Goal: Task Accomplishment & Management: Use online tool/utility

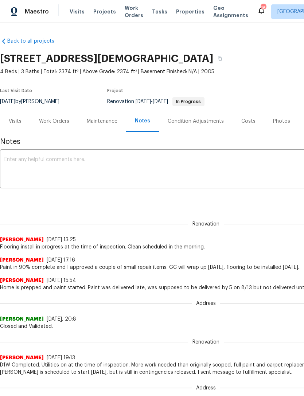
scroll to position [-51, -72]
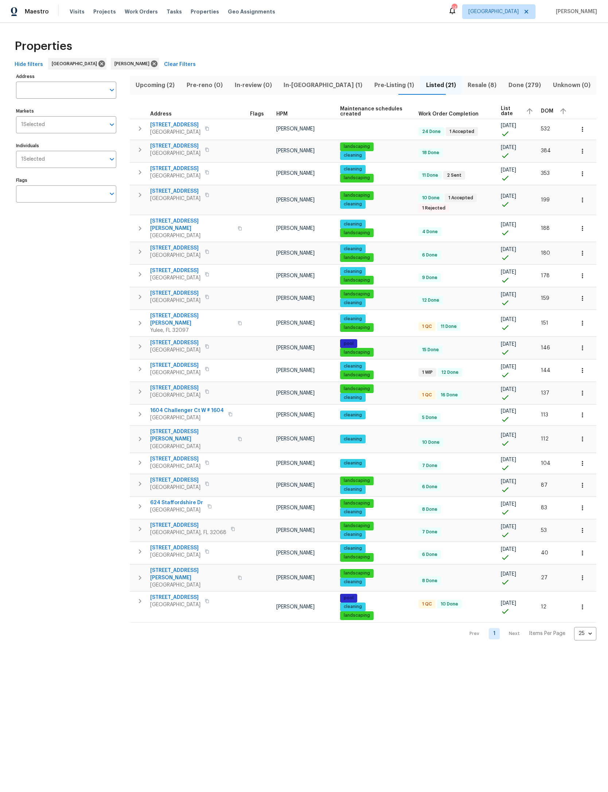
scroll to position [286, 120]
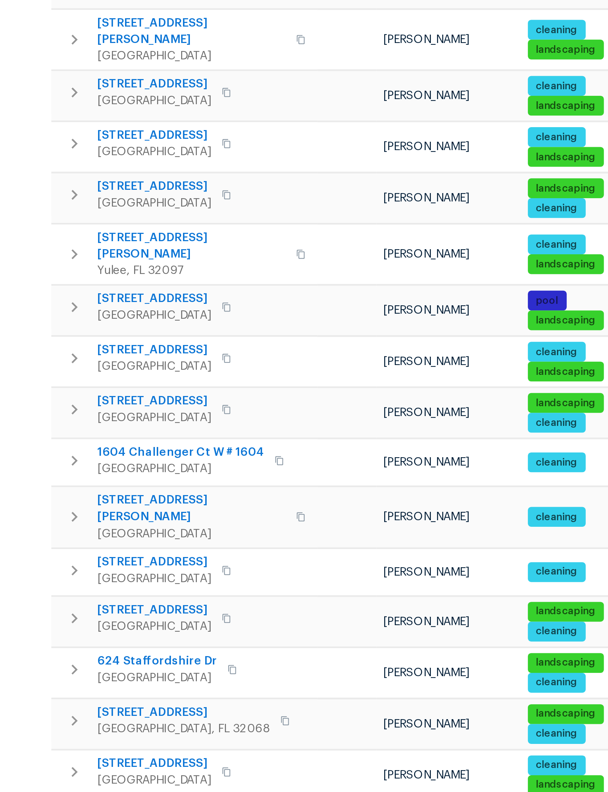
click at [136, 387] on icon "button" at bounding box center [140, 391] width 9 height 9
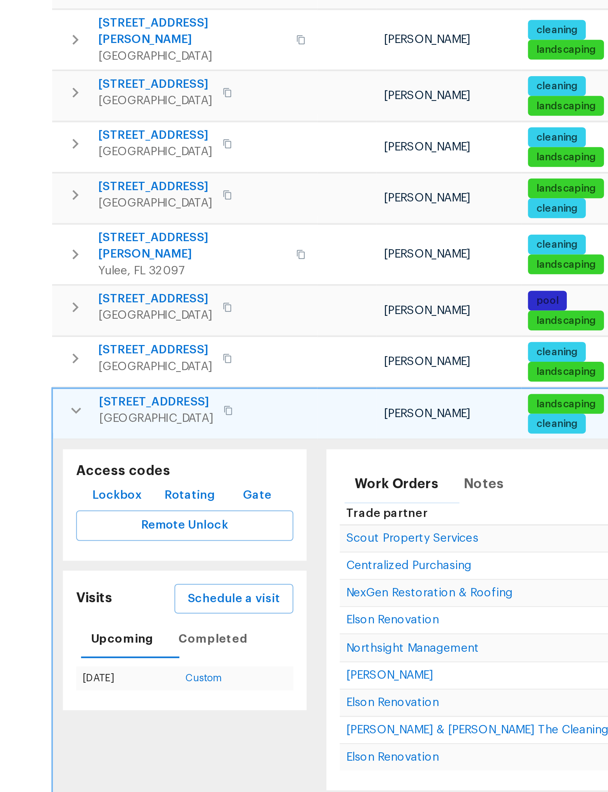
click at [190, 471] on span "Schedule a visit" at bounding box center [210, 475] width 41 height 9
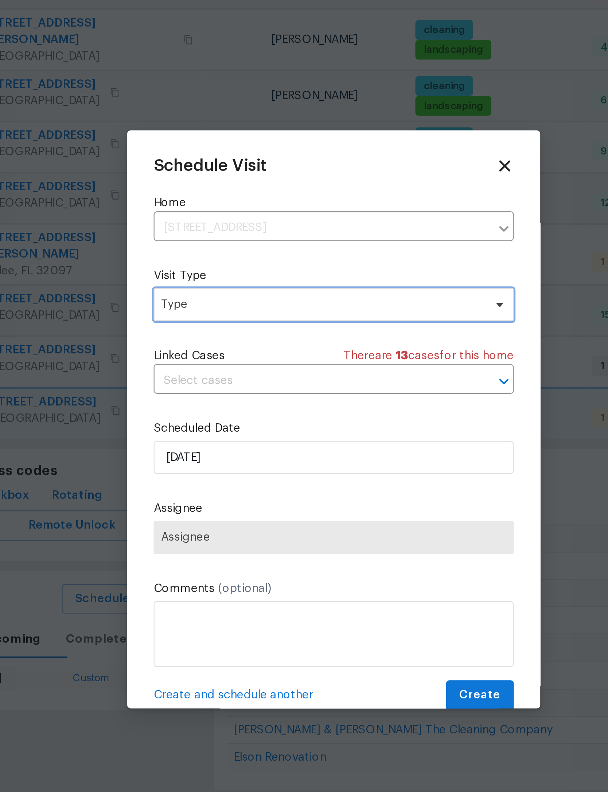
click at [228, 342] on span "Type" at bounding box center [299, 345] width 142 height 7
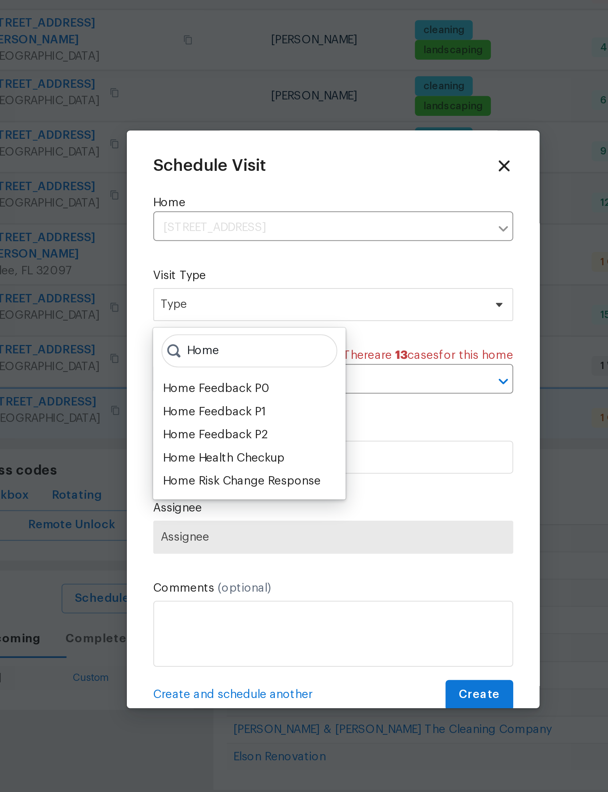
type input "Home"
click at [229, 410] on div "Home Health Checkup" at bounding box center [256, 413] width 54 height 7
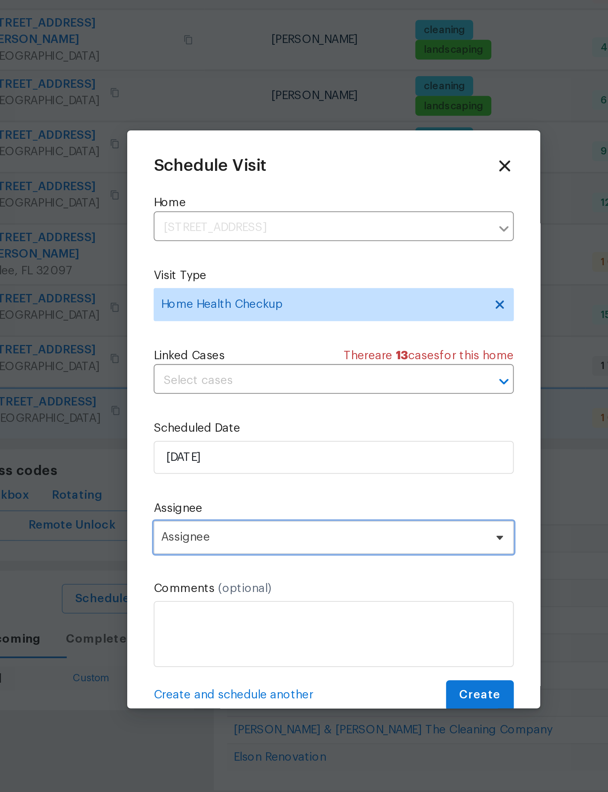
click at [228, 445] on span "Assignee" at bounding box center [299, 448] width 143 height 6
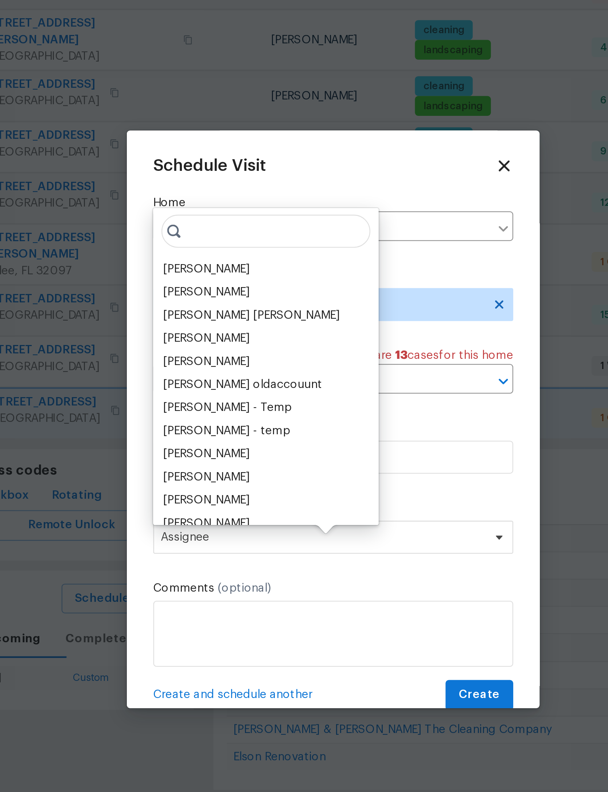
click at [229, 326] on div "[PERSON_NAME]" at bounding box center [248, 329] width 38 height 7
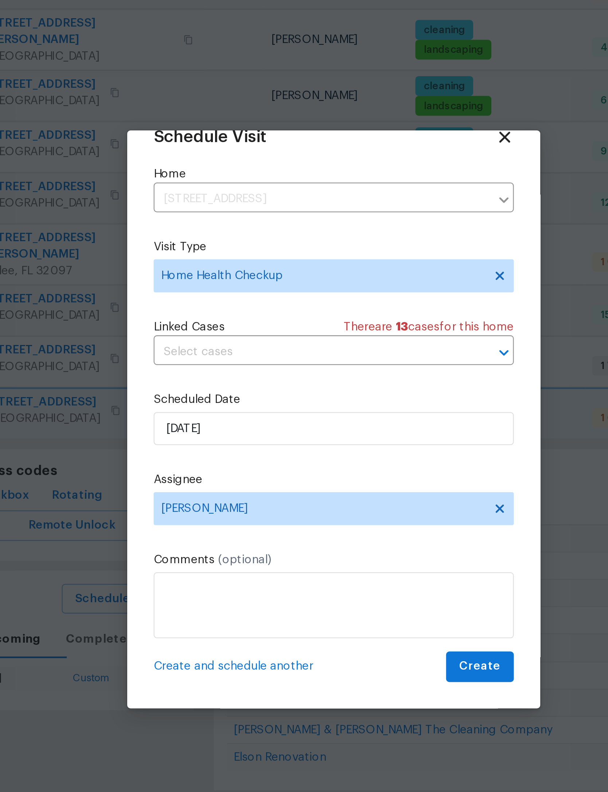
scroll to position [24, 0]
click at [359, 501] on span "Create" at bounding box center [368, 505] width 18 height 9
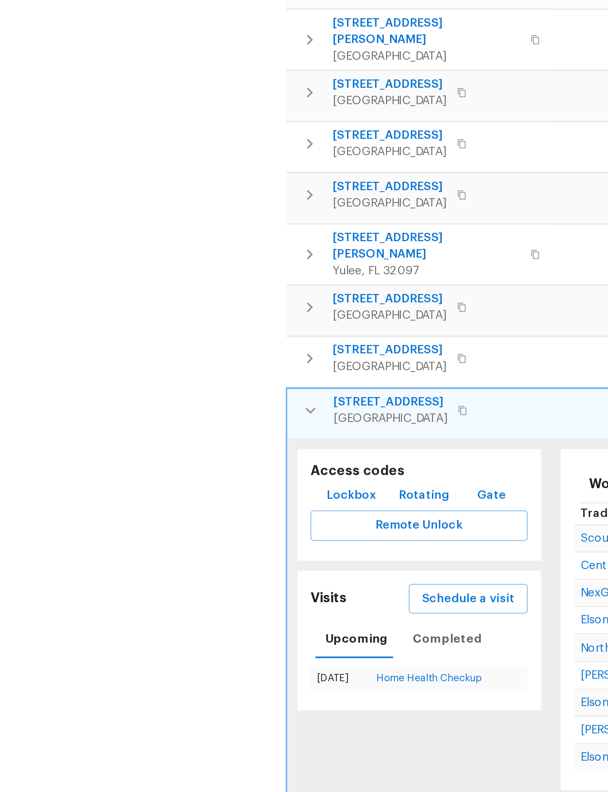
click at [136, 388] on icon "button" at bounding box center [140, 392] width 9 height 9
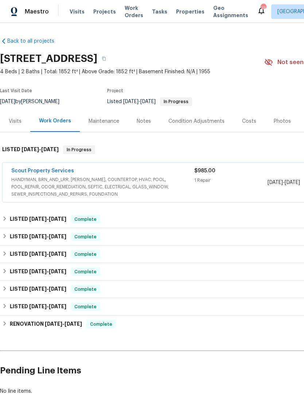
click at [155, 186] on span "HANDYMAN, BRN_AND_LRR, WELLS, COUNTERTOP, HVAC, POOL, POOL_REPAIR, ODOR_REMEDIA…" at bounding box center [102, 187] width 183 height 22
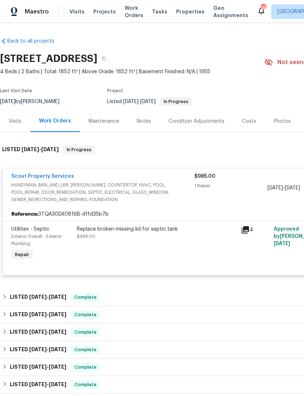
click at [139, 237] on div "Replace broken missing lid for septic tank $985.00" at bounding box center [157, 233] width 160 height 15
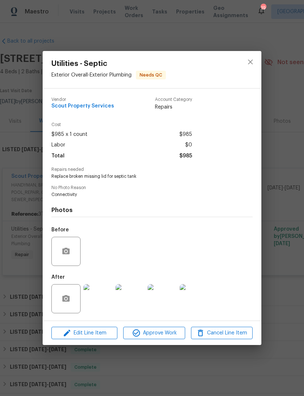
click at [96, 303] on img at bounding box center [97, 298] width 29 height 29
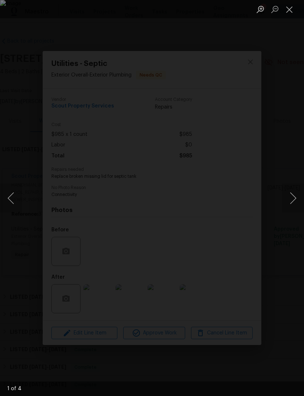
click at [292, 207] on button "Next image" at bounding box center [293, 198] width 22 height 29
click at [288, 203] on button "Next image" at bounding box center [293, 198] width 22 height 29
click at [290, 202] on button "Next image" at bounding box center [293, 198] width 22 height 29
click at [288, 8] on button "Close lightbox" at bounding box center [289, 9] width 15 height 13
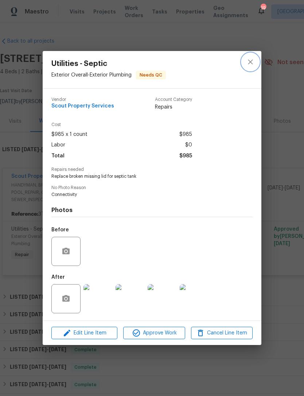
click at [252, 61] on icon "close" at bounding box center [250, 62] width 9 height 9
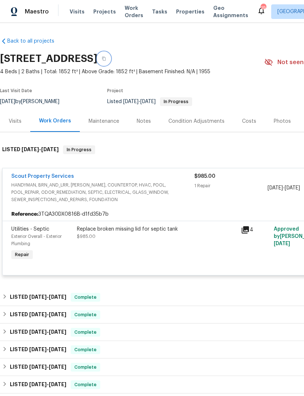
click at [110, 57] on button "button" at bounding box center [103, 58] width 13 height 13
